Goal: Navigation & Orientation: Find specific page/section

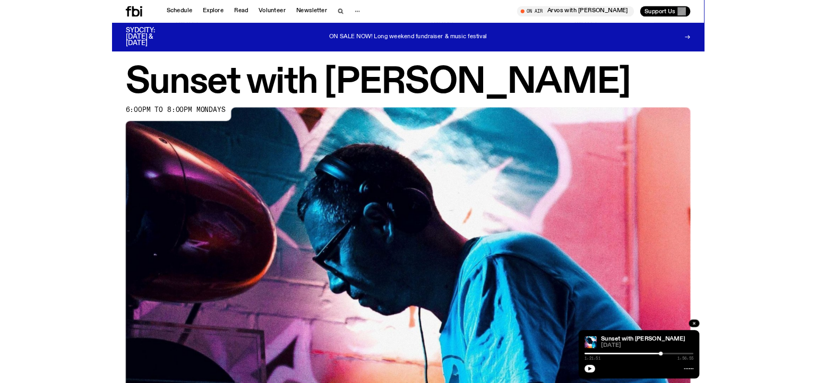
scroll to position [407, 0]
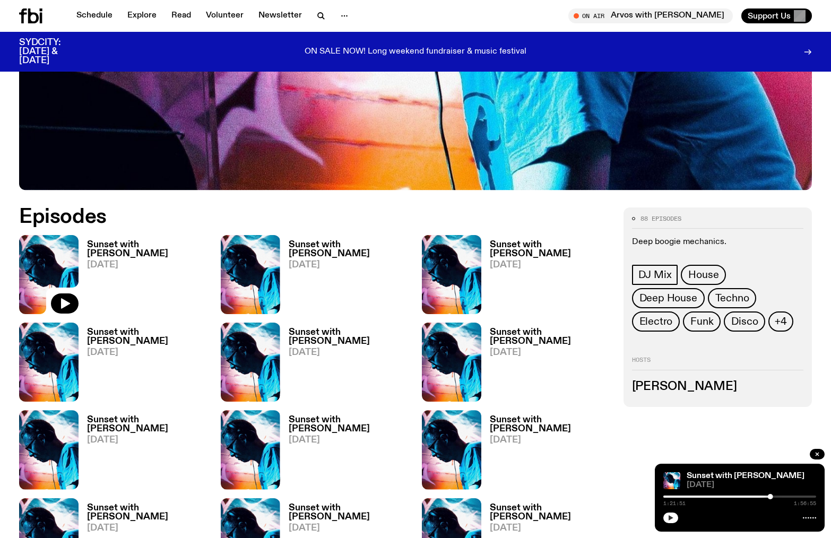
click at [671, 516] on icon "button" at bounding box center [671, 518] width 6 height 6
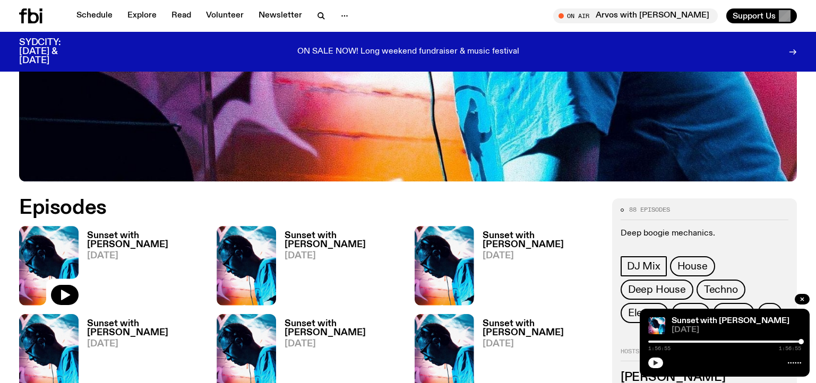
scroll to position [479, 0]
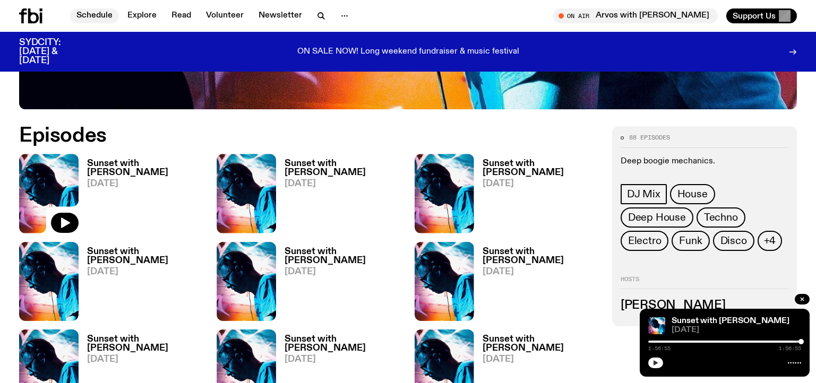
click at [99, 20] on link "Schedule" at bounding box center [94, 15] width 49 height 15
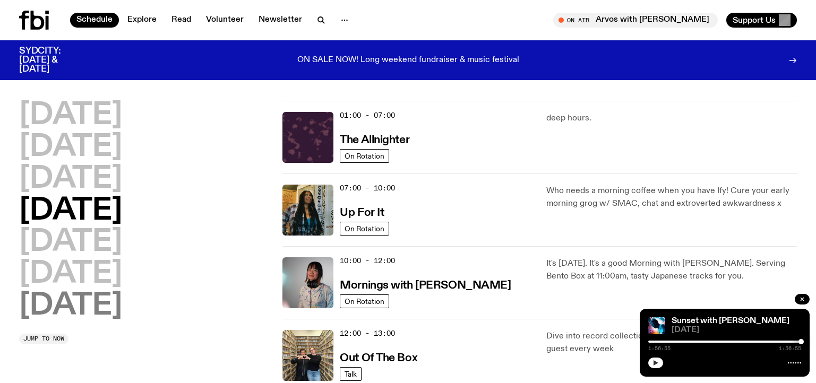
click at [92, 311] on h2 "[DATE]" at bounding box center [70, 306] width 103 height 30
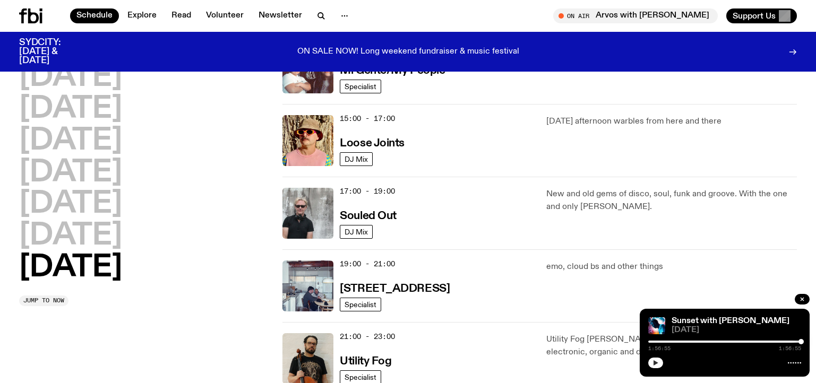
scroll to position [621, 0]
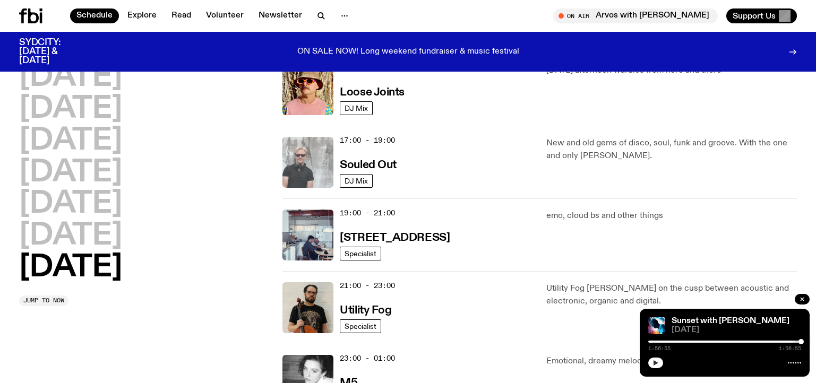
click at [307, 167] on img at bounding box center [307, 162] width 51 height 51
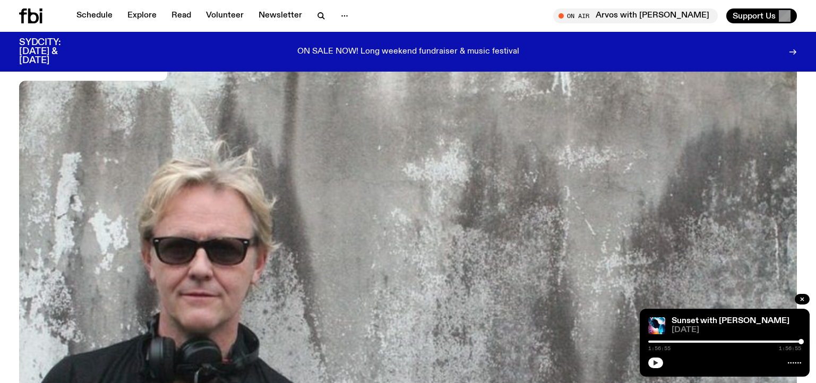
scroll to position [334, 0]
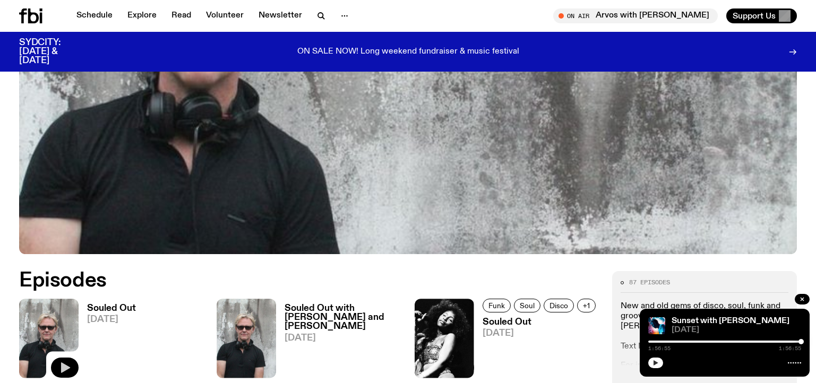
click at [64, 370] on icon "button" at bounding box center [65, 368] width 9 height 11
